Goal: Task Accomplishment & Management: Complete application form

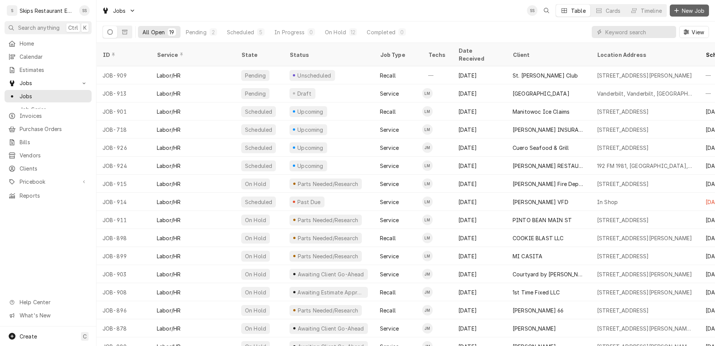
click at [694, 8] on span "New Job" at bounding box center [693, 11] width 26 height 8
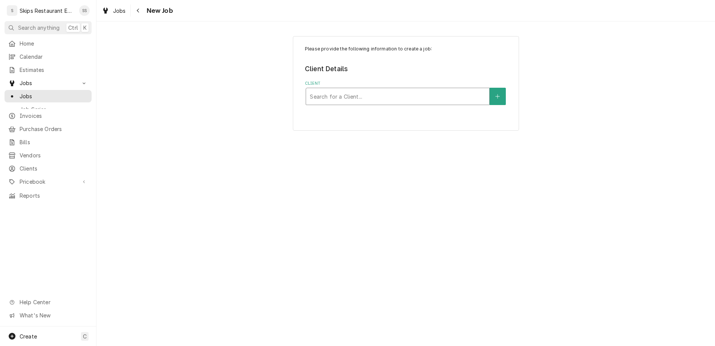
click at [408, 90] on div "Client" at bounding box center [398, 97] width 176 height 14
type input "Goliad Food Pantry"
click at [490, 88] on button "Client" at bounding box center [498, 96] width 16 height 17
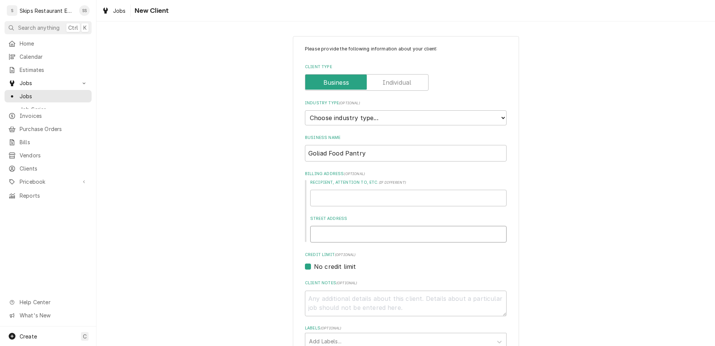
click at [369, 226] on input "Street Address" at bounding box center [408, 234] width 196 height 17
type textarea "x"
type input "6"
type textarea "x"
type input "61"
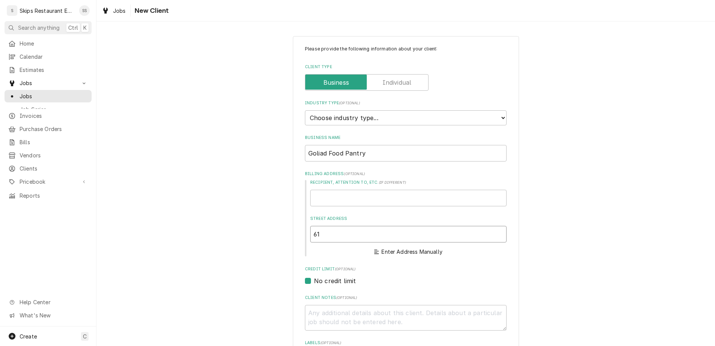
type textarea "x"
type input "611"
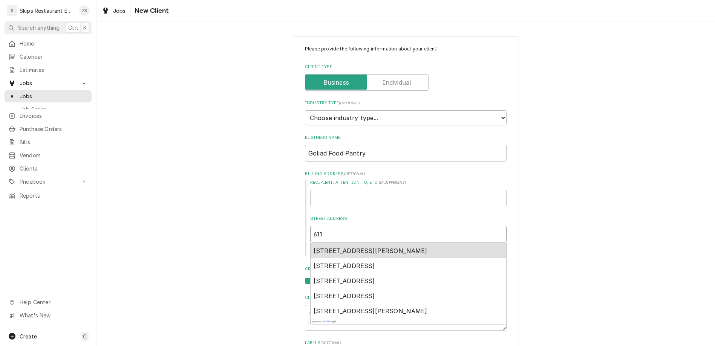
type textarea "x"
type input "611"
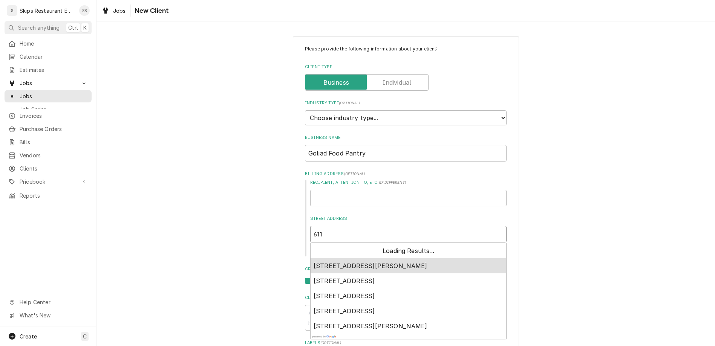
type textarea "x"
type input "611 E"
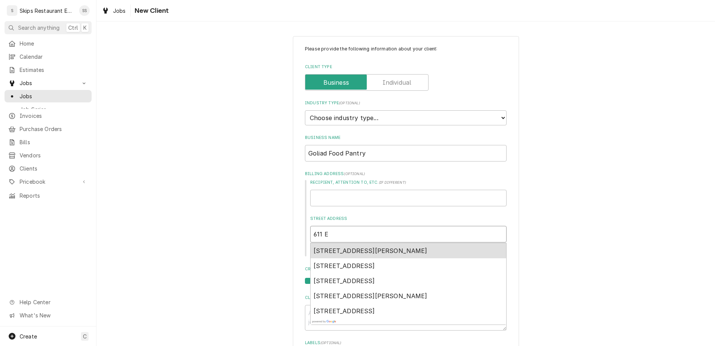
type textarea "x"
type input "611 E"
type textarea "x"
type input "611 E E"
type textarea "x"
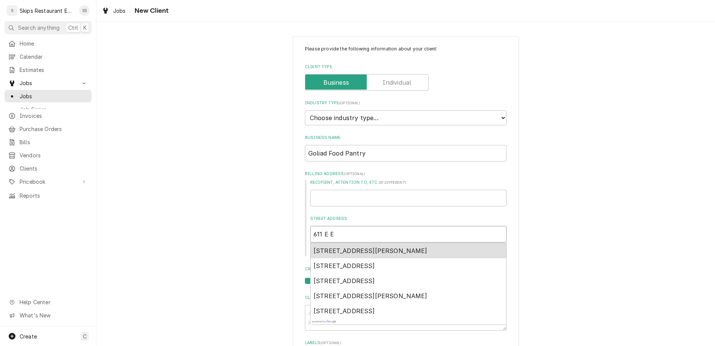
type input "611 E En"
type textarea "x"
type input "611 E End"
type textarea "x"
type input "611 E End"
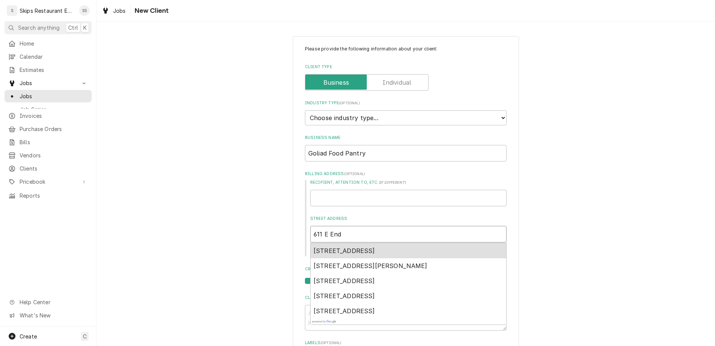
type textarea "x"
type input "611 E End S"
type textarea "x"
type input "[STREET_ADDRESS]"
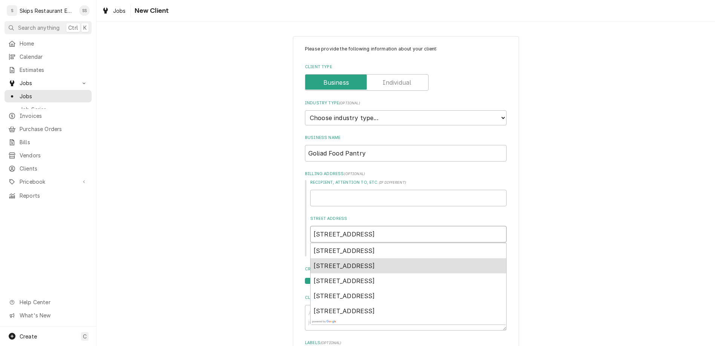
click at [368, 262] on span "[STREET_ADDRESS]" at bounding box center [344, 266] width 61 height 8
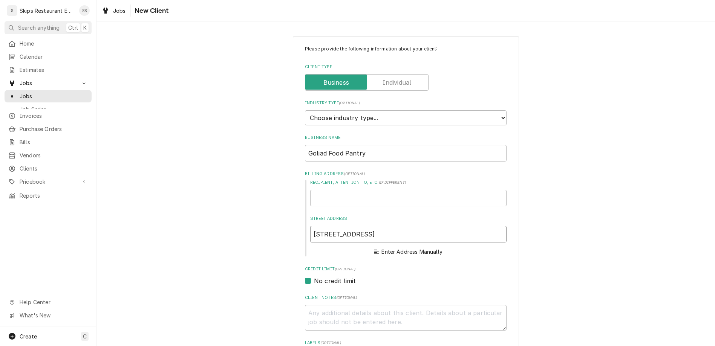
type textarea "x"
type input "[STREET_ADDRESS]"
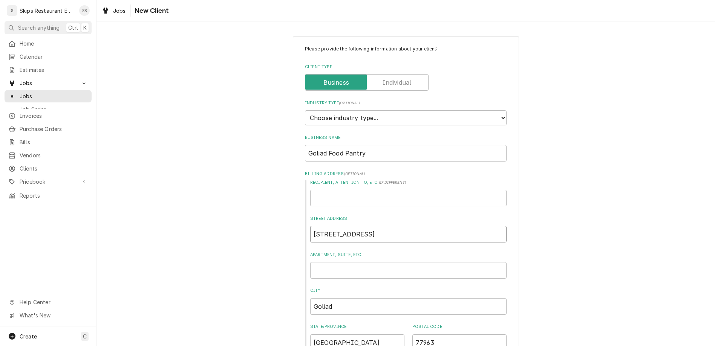
type textarea "x"
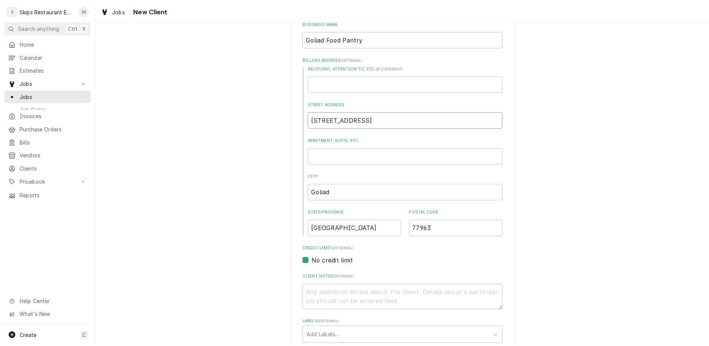
scroll to position [130, 0]
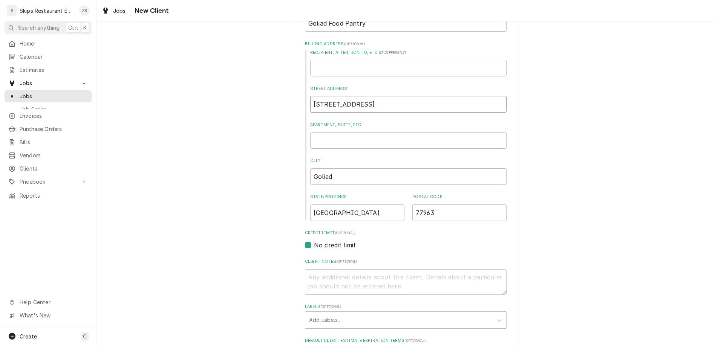
type input "[STREET_ADDRESS]"
type textarea "x"
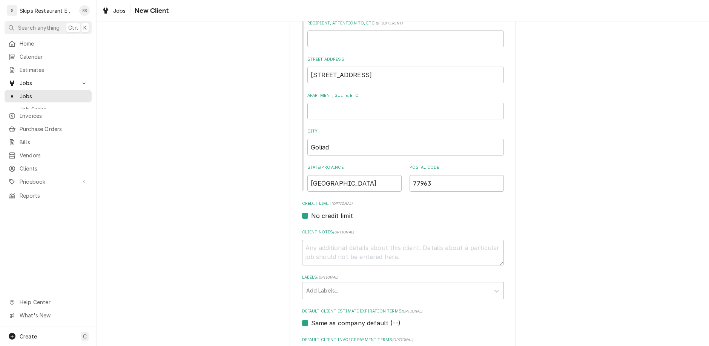
scroll to position [189, 0]
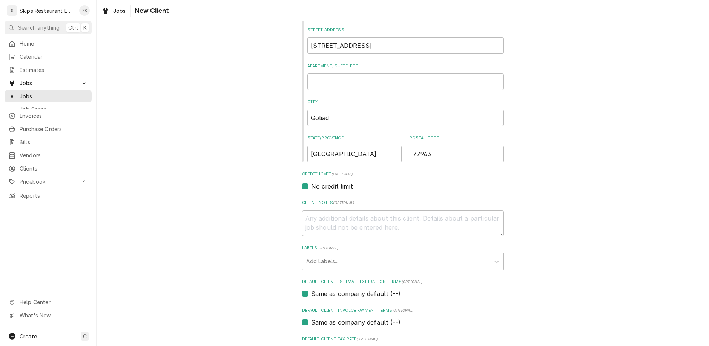
type input "Tony Kouba"
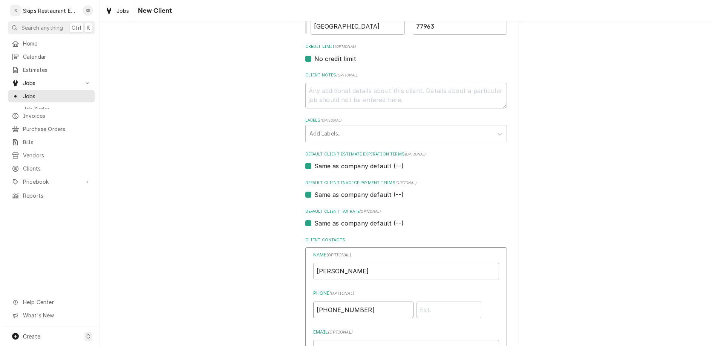
scroll to position [320, 0]
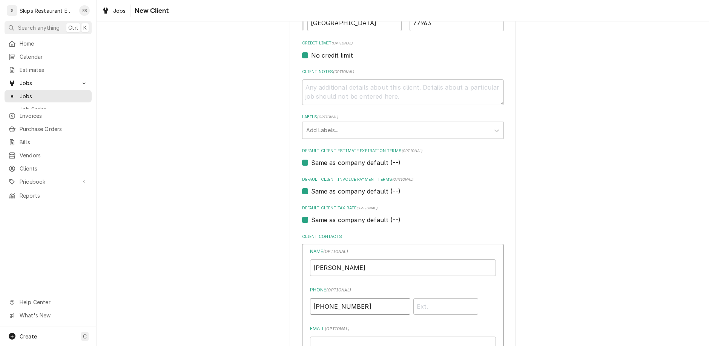
type input "(617) 513-0355"
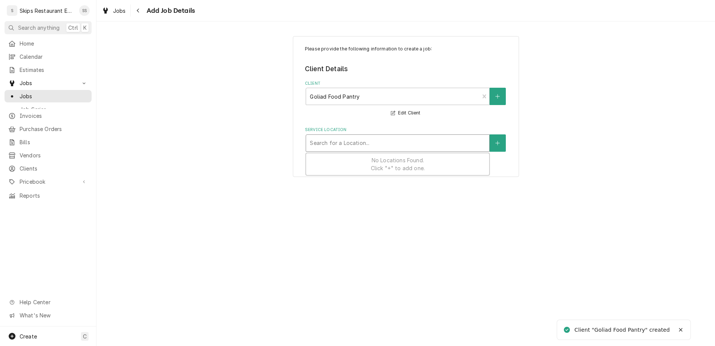
click at [351, 136] on div "Service Location" at bounding box center [398, 143] width 176 height 14
click at [490, 135] on button "Service Location" at bounding box center [498, 143] width 16 height 17
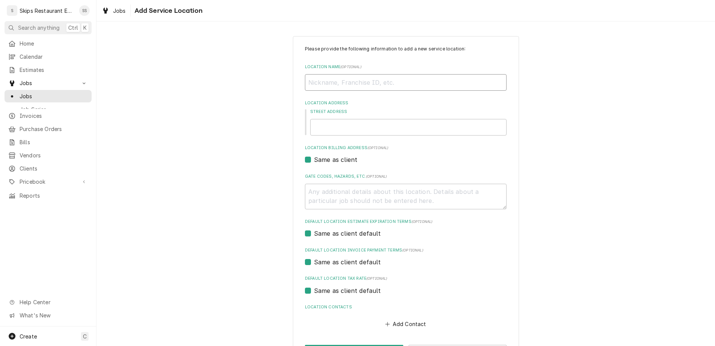
click at [357, 74] on input "Location Name ( optional )" at bounding box center [406, 82] width 202 height 17
type textarea "x"
type input "G"
type textarea "x"
type input "Go"
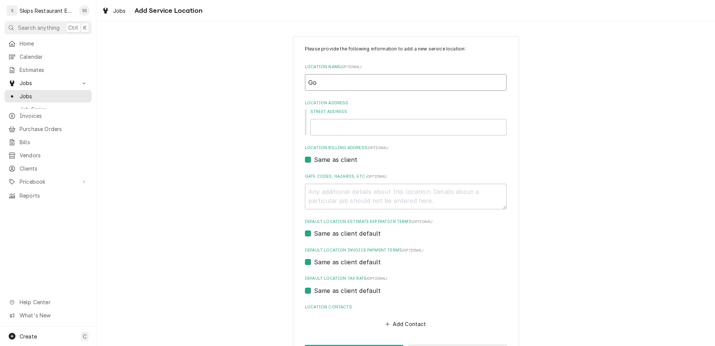
type textarea "x"
type input "Gol"
type textarea "x"
type input "Gold"
type textarea "x"
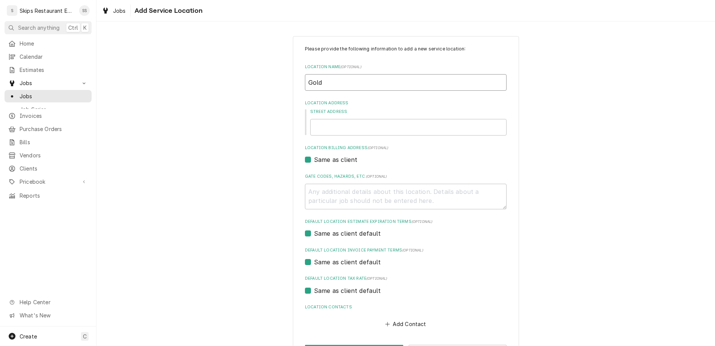
type input "Gol"
type textarea "x"
type input "Goli"
type textarea "x"
type input "Golia"
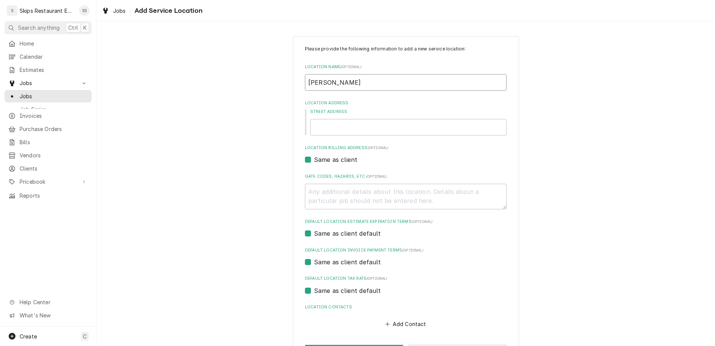
type textarea "x"
type input "Goli"
type textarea "x"
type input "Golia"
type textarea "x"
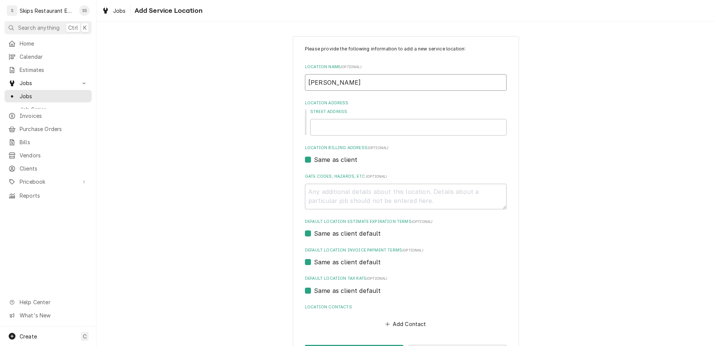
type input "Goliad"
type textarea "x"
type input "Goliad"
type textarea "x"
type input "Goliad F"
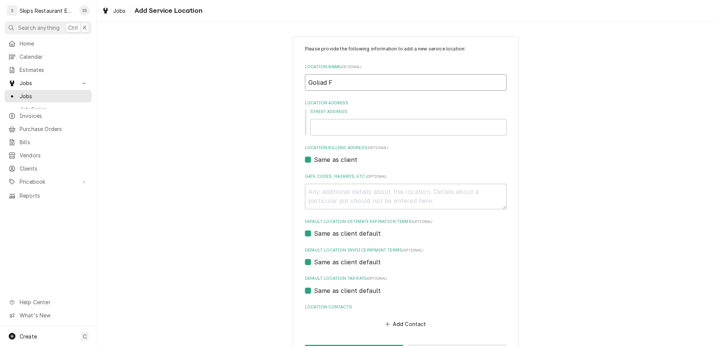
type textarea "x"
type input "Goliad Fo"
type textarea "x"
type input "Goliad Foo"
type textarea "x"
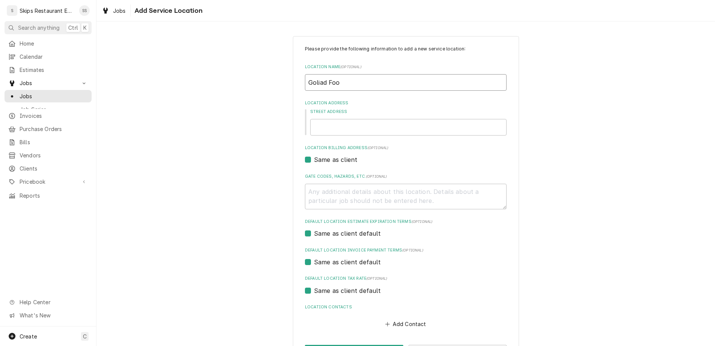
type input "Goliad Food"
type textarea "x"
type input "Goliad Food"
type textarea "x"
type input "Goliad Food P"
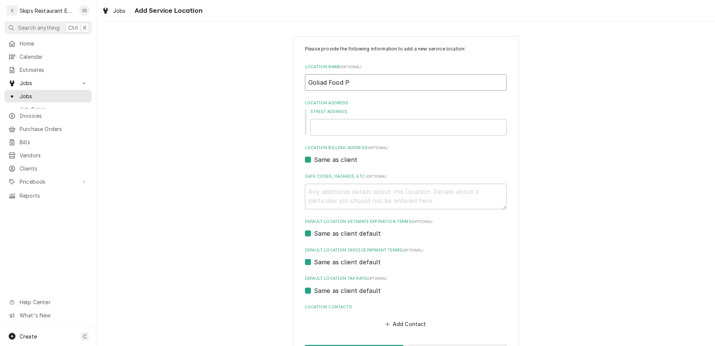
type textarea "x"
type input "Goliad Food Pa"
type textarea "x"
type input "Goliad Food Pan"
type textarea "x"
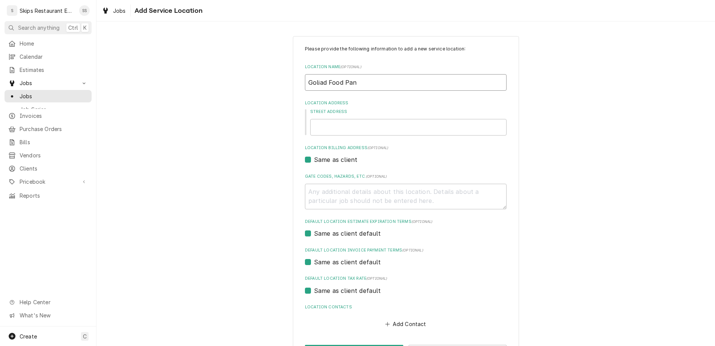
type input "Goliad Food Pant"
type textarea "x"
type input "Goliad Food Pantr"
type textarea "x"
type input "Goliad Food Pantry"
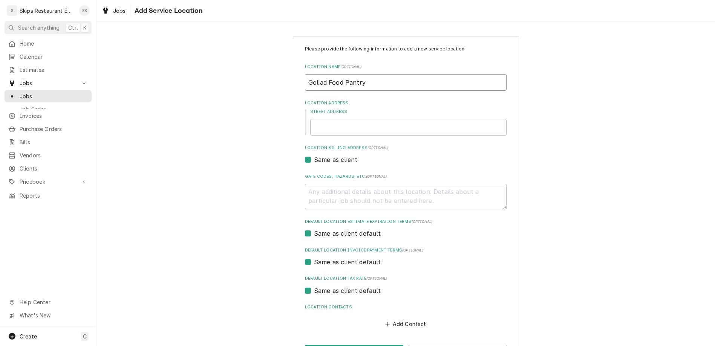
type textarea "x"
type input "Goliad Food Pantry"
type textarea "x"
type input "6"
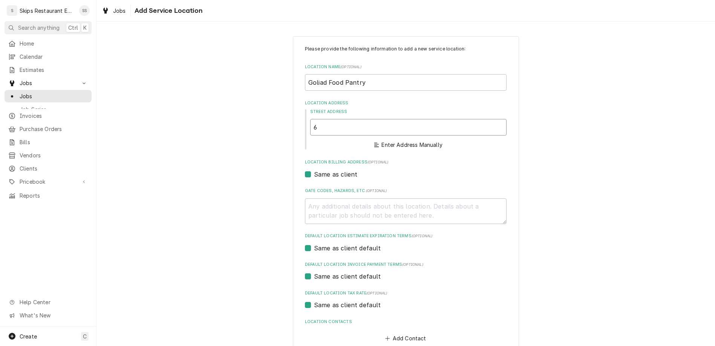
type textarea "x"
type input "61"
type textarea "x"
type input "611"
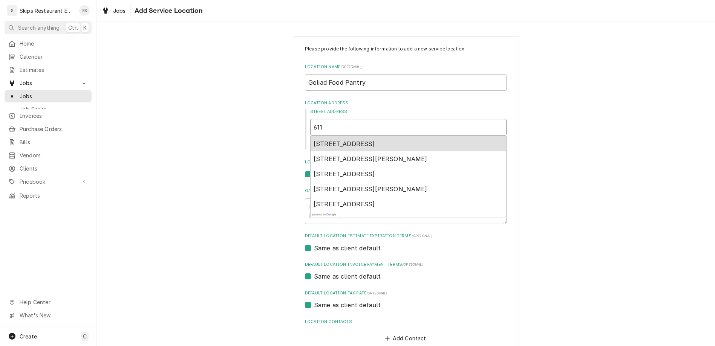
type textarea "x"
type input "611"
type textarea "x"
type input "611 E"
type textarea "x"
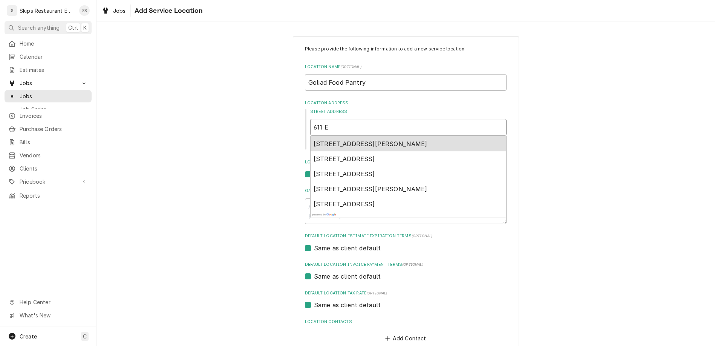
type input "611 E"
type textarea "x"
type input "611 E E"
type textarea "x"
type input "611 E Ed"
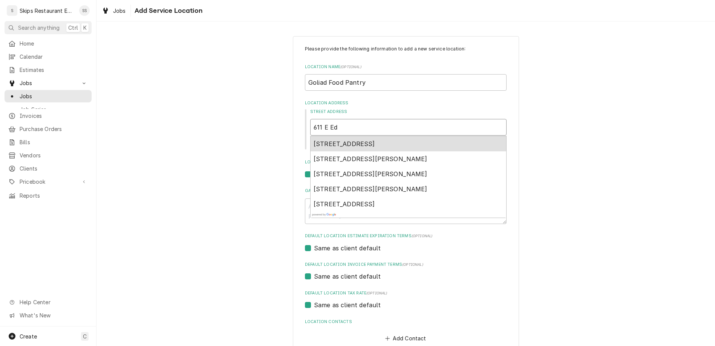
type textarea "x"
type input "611 E E"
type textarea "x"
type input "611 E En"
type textarea "x"
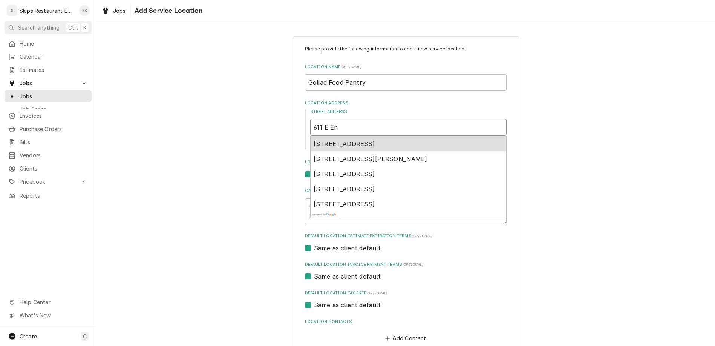
type input "611 E End"
type textarea "x"
type input "611 E End"
type textarea "x"
type input "611 E End S"
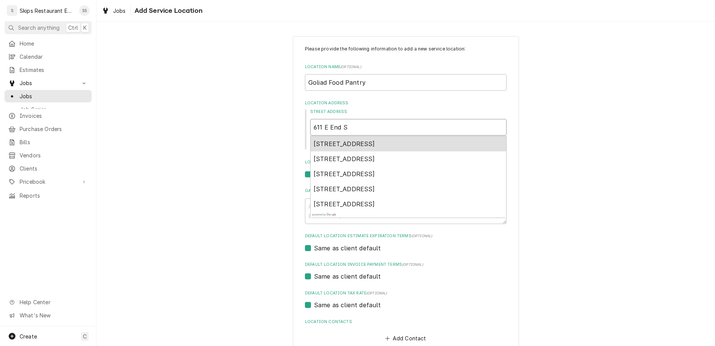
type textarea "x"
type input "611 E End St"
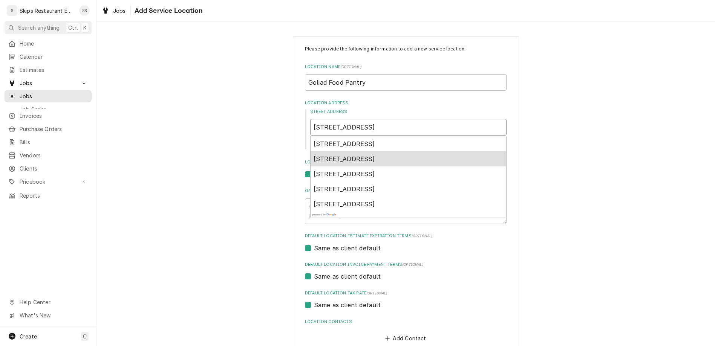
click at [331, 155] on span "611 East End Street, Goliad, TX, USA" at bounding box center [344, 159] width 61 height 8
type textarea "x"
type input "611 East End St"
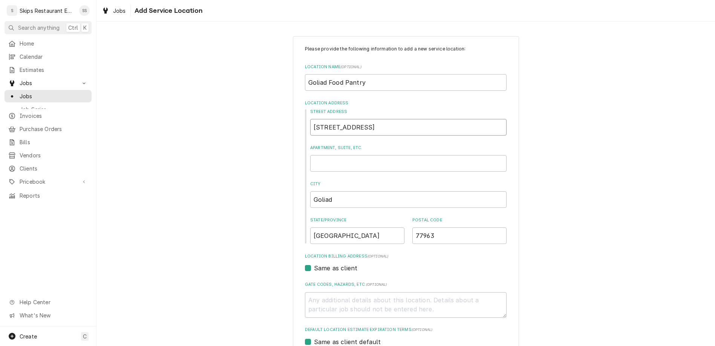
type textarea "x"
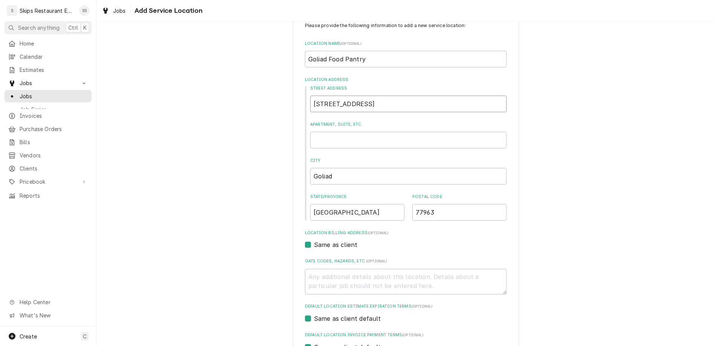
type input "611 East End St"
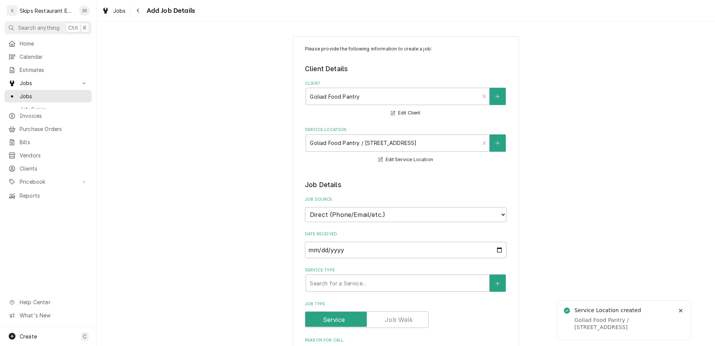
type textarea "x"
type textarea "W"
type textarea "x"
type textarea "Wa"
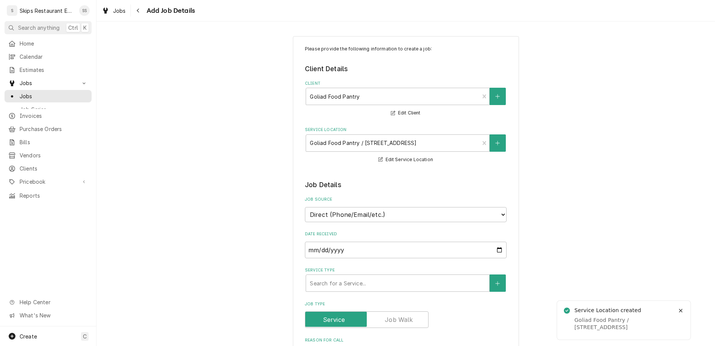
type textarea "x"
type textarea "Wak"
type textarea "x"
type textarea "Wa"
type textarea "x"
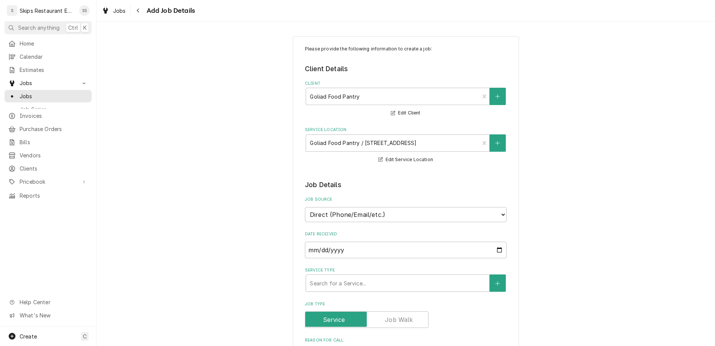
type textarea "Wal"
type textarea "x"
type textarea "Walk"
type textarea "x"
type textarea "Walk"
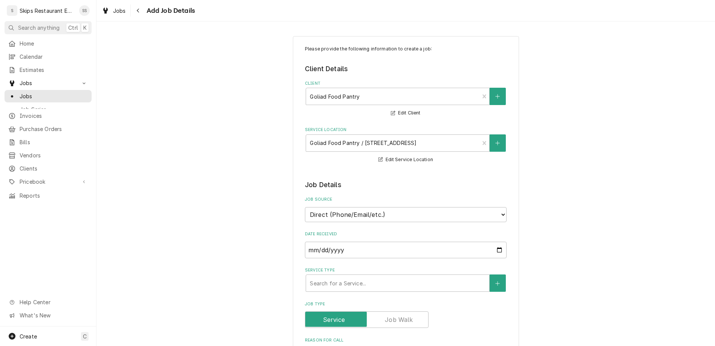
type textarea "x"
type textarea "Walk i"
type textarea "x"
type textarea "Walk in"
type textarea "x"
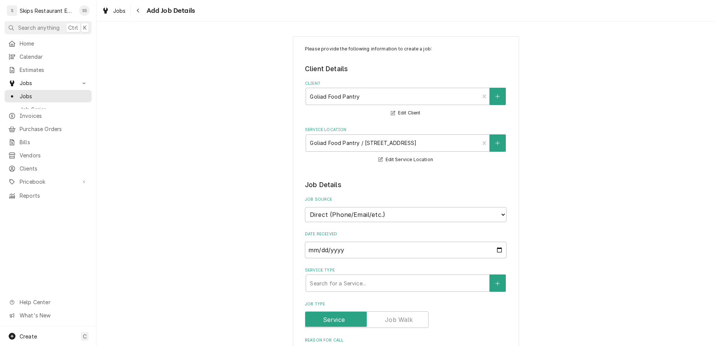
type textarea "Walk in"
type textarea "x"
type textarea "Walk in w"
type textarea "x"
type textarea "Walk in wa"
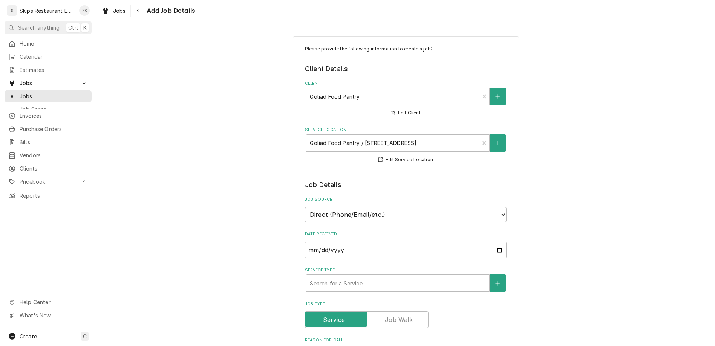
type textarea "x"
type textarea "Walk in was"
type textarea "x"
type textarea "Walk in was"
type textarea "x"
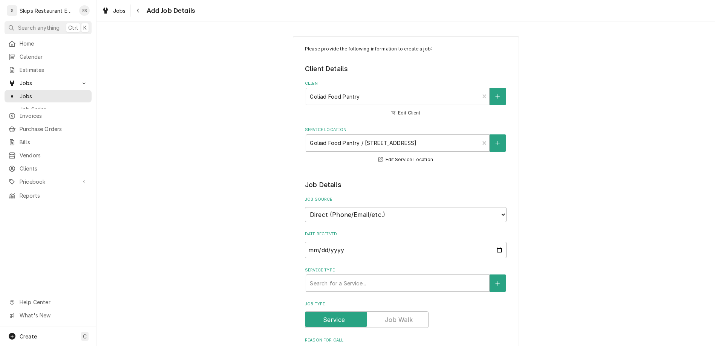
type textarea "Walk in was b"
type textarea "x"
type textarea "Walk in was bu"
type textarea "x"
type textarea "Walk in was bui"
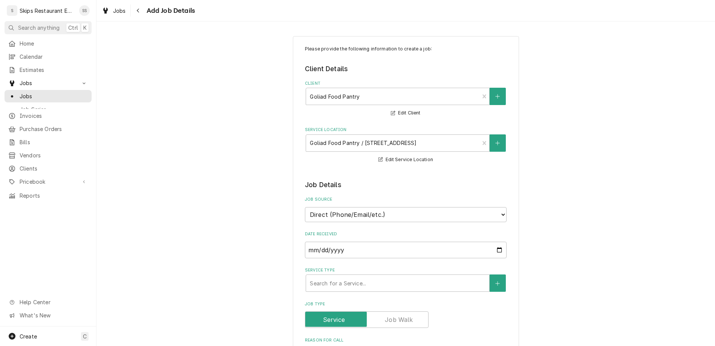
type textarea "x"
type textarea "Walk in was buil"
type textarea "x"
type textarea "Walk in was build"
type textarea "x"
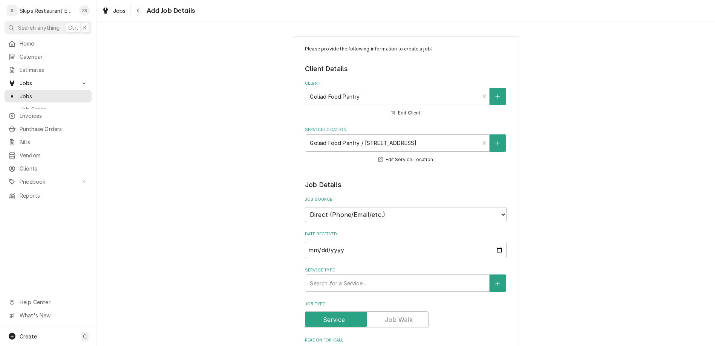
type textarea "Walk in was buildi"
type textarea "x"
type textarea "Walk in was buildin"
type textarea "x"
type textarea "Walk in was building"
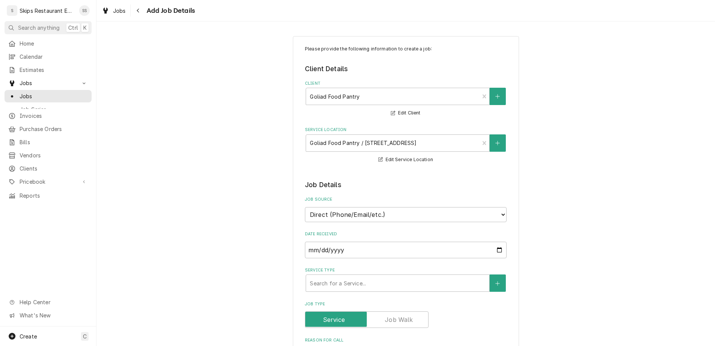
type textarea "x"
type textarea "Walk in was building"
type textarea "x"
type textarea "Walk in was building u"
type textarea "x"
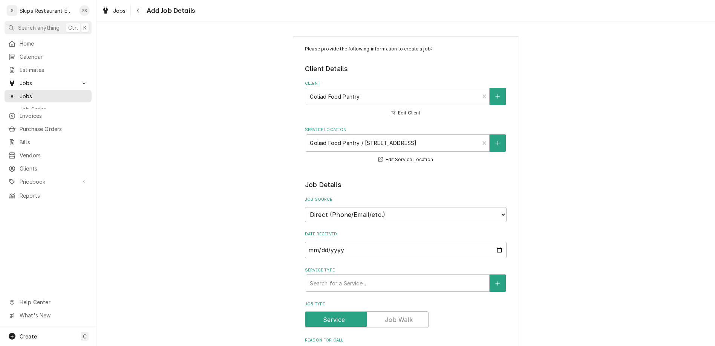
type textarea "Walk in was building up"
type textarea "x"
type textarea "Walk in was building up"
type textarea "x"
type textarea "Walk in was building up i"
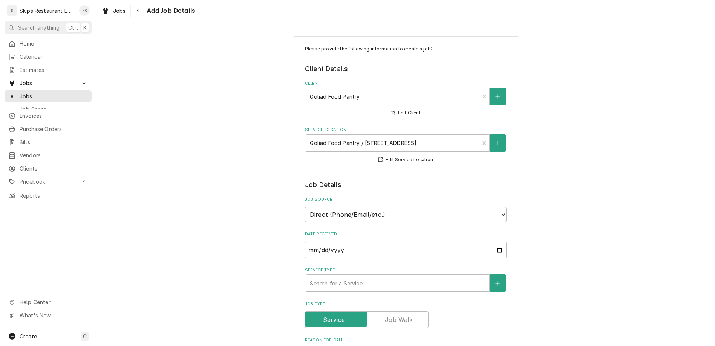
type textarea "x"
type textarea "Walk in was building up ic"
type textarea "x"
type textarea "Walk in was building up ice"
type textarea "x"
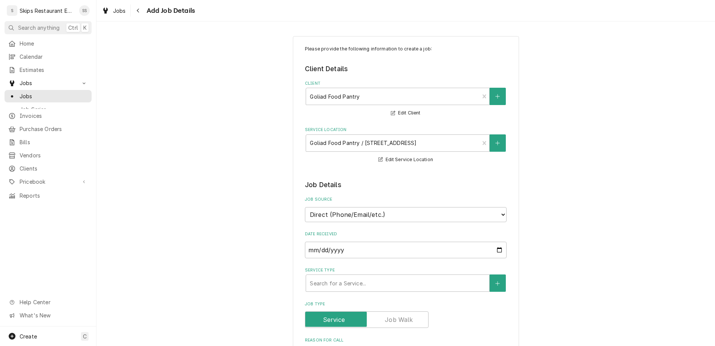
type textarea "Walk in was building up ice"
type textarea "x"
type textarea "Walk in was building up ice i"
type textarea "x"
type textarea "Walk in was building up ice in"
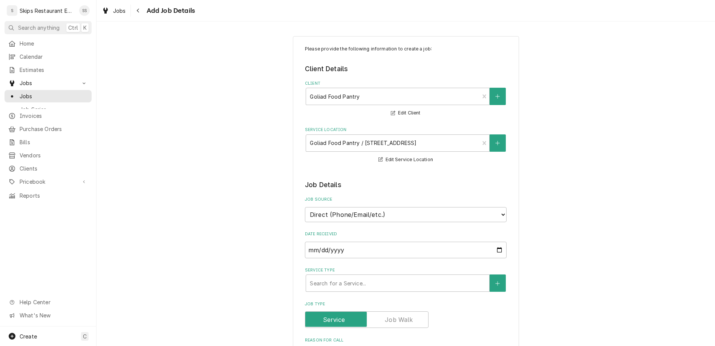
type textarea "x"
type textarea "Walk in was building up ice ins"
type textarea "x"
type textarea "Walk in was building up ice insi"
type textarea "x"
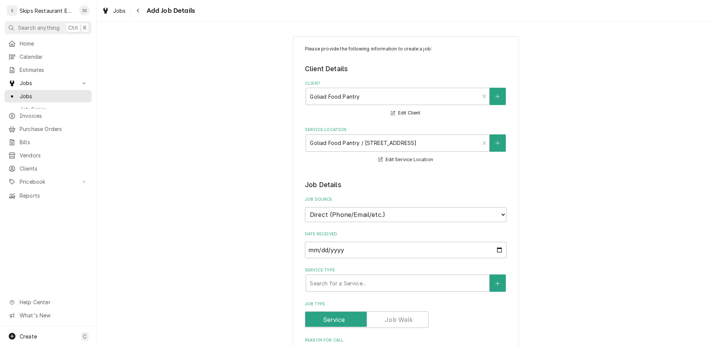
type textarea "Walk in was building up ice insid"
type textarea "x"
type textarea "Walk in was building up ice inside"
type textarea "x"
type textarea "Walk in was building up ice inside."
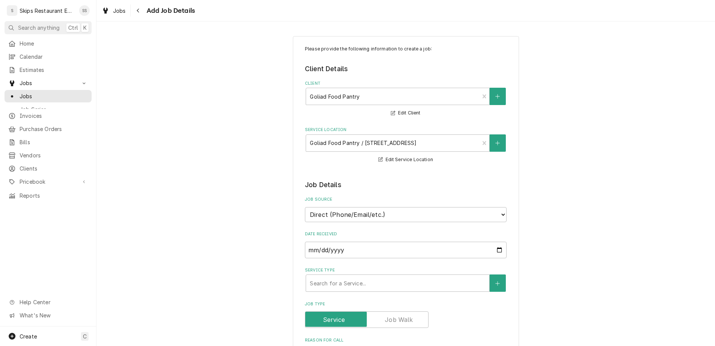
type textarea "x"
type textarea "Walk in was building up ice inside."
type textarea "x"
type textarea "Walk in was building up ice inside."
type textarea "x"
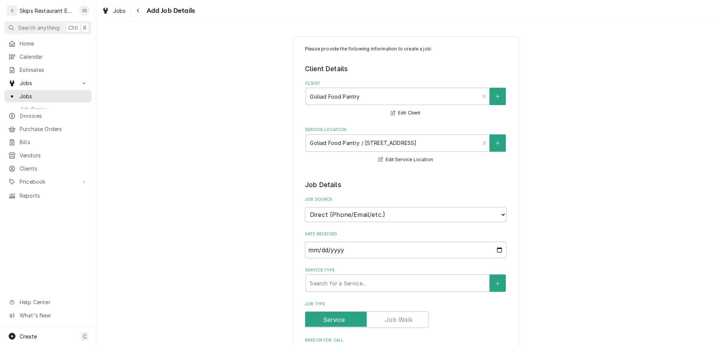
type textarea "Walk in was building up ice inside. U"
type textarea "x"
type textarea "Walk in was building up ice inside. Un"
type textarea "x"
type textarea "Walk in was building up ice inside. Uni"
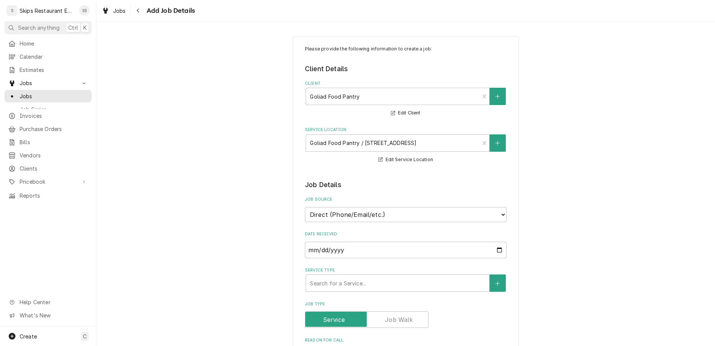
type textarea "x"
type textarea "Walk in was building up ice inside. Unit"
type textarea "x"
type textarea "Walk in was building up ice inside. Unit"
type textarea "x"
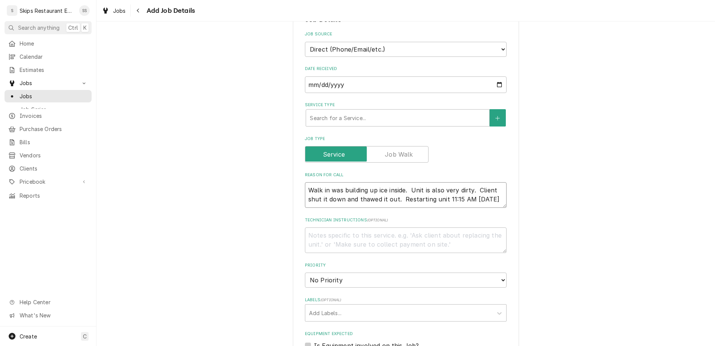
scroll to position [176, 0]
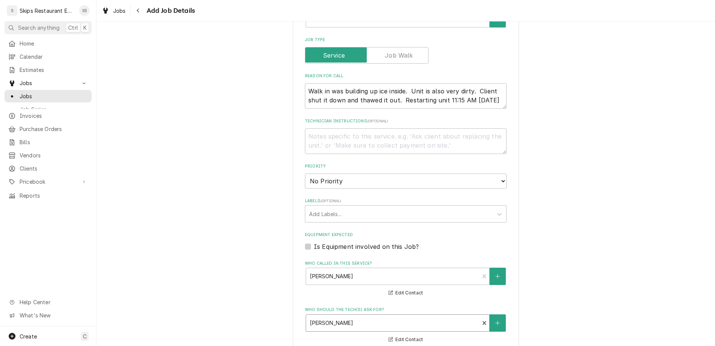
click option "1:00 PM" at bounding box center [0, 0] width 0 height 0
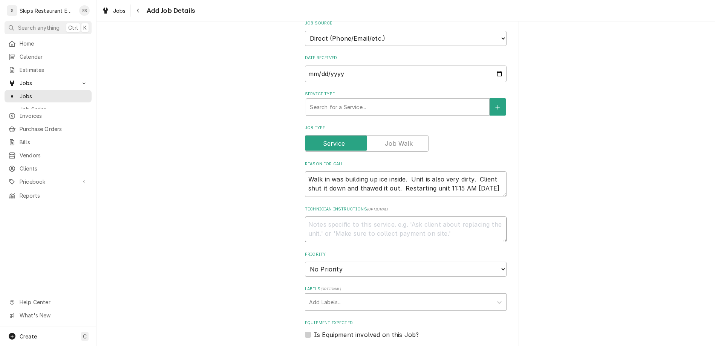
click at [343, 217] on textarea "Technician Instructions ( optional )" at bounding box center [406, 230] width 202 height 26
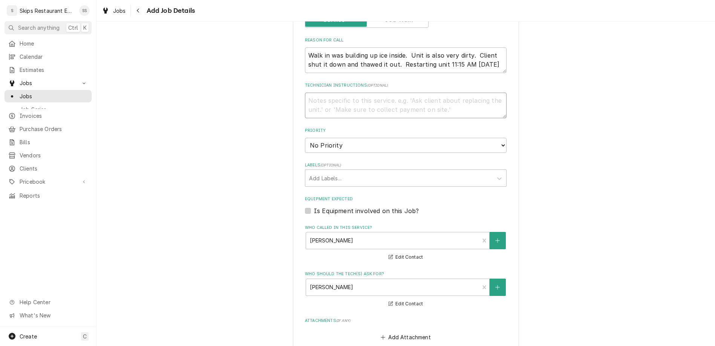
scroll to position [304, 0]
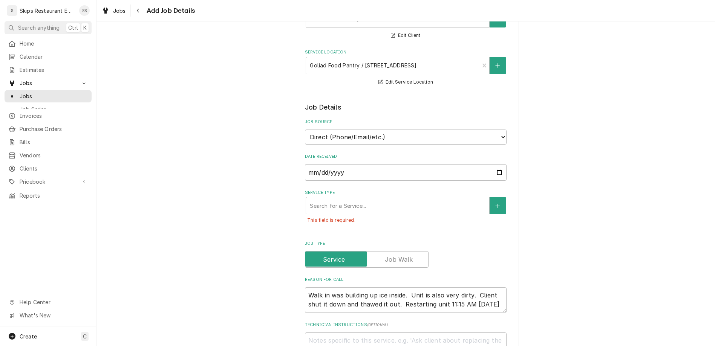
scroll to position [52, 0]
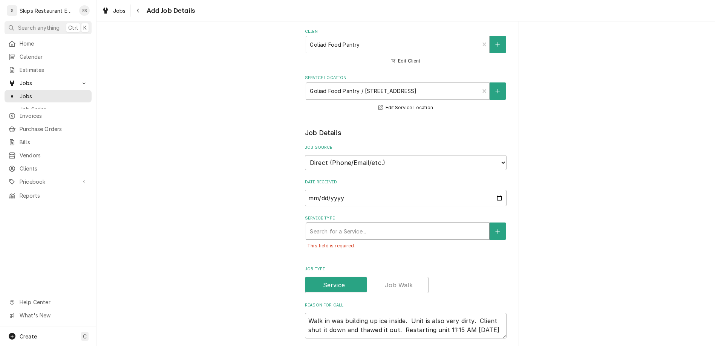
click at [327, 225] on div "Service Type" at bounding box center [398, 232] width 176 height 14
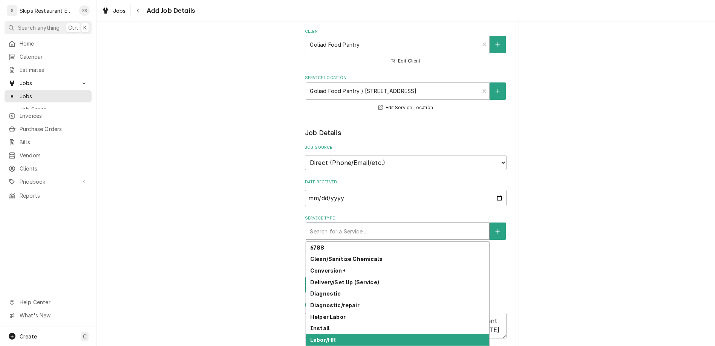
click at [323, 337] on strong "Labor/HR" at bounding box center [323, 340] width 26 height 6
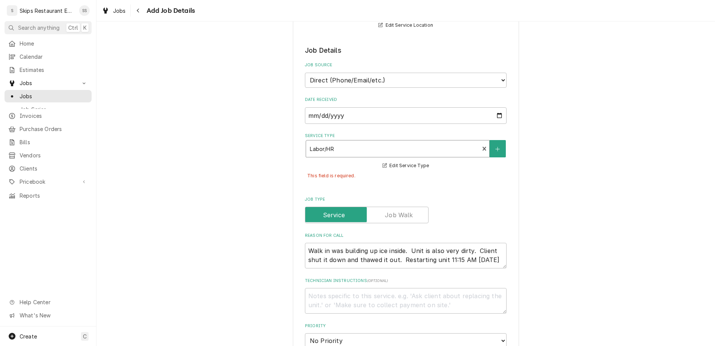
scroll to position [140, 0]
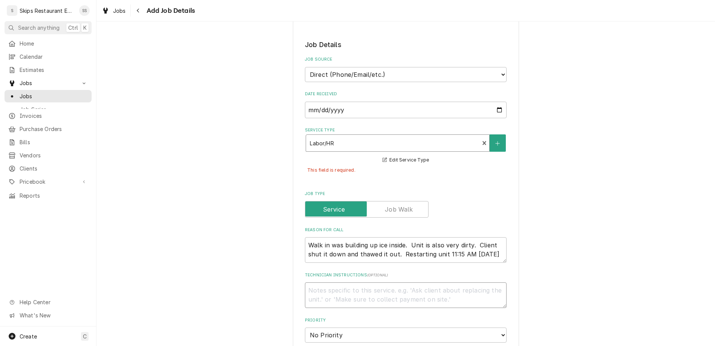
click at [392, 283] on textarea "Technician Instructions ( optional )" at bounding box center [406, 296] width 202 height 26
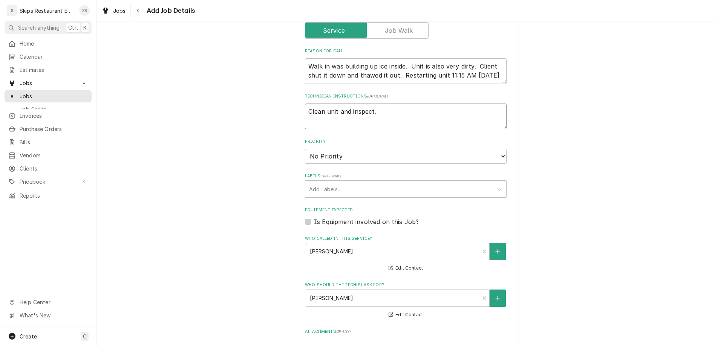
scroll to position [326, 0]
